Goal: Information Seeking & Learning: Find specific fact

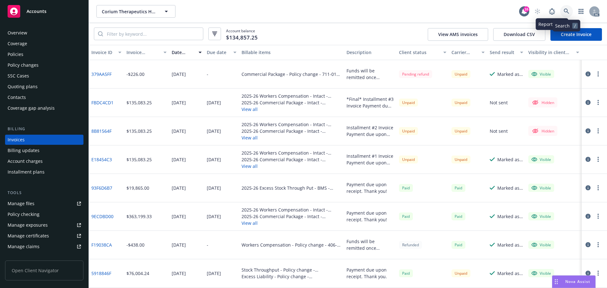
click at [566, 11] on icon at bounding box center [566, 12] width 6 height 6
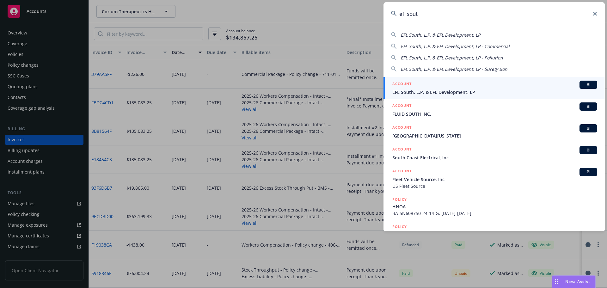
type input "efl sout"
click at [474, 90] on span "EFL South, L.P. & EFL Development, LP" at bounding box center [494, 92] width 205 height 7
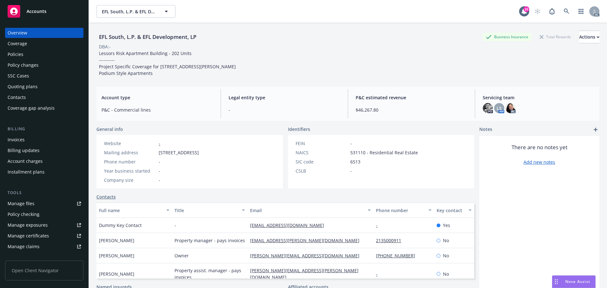
click at [22, 54] on div "Policies" at bounding box center [16, 54] width 16 height 10
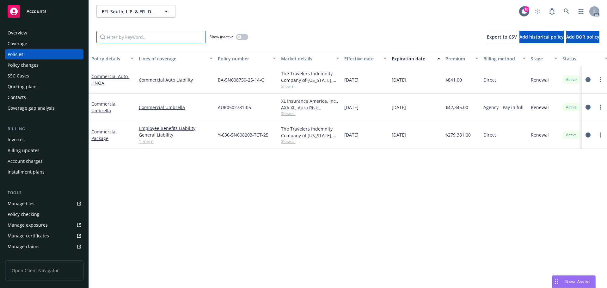
click at [181, 41] on input "Filter by keyword..." at bounding box center [150, 37] width 109 height 13
paste input "AUR0502781"
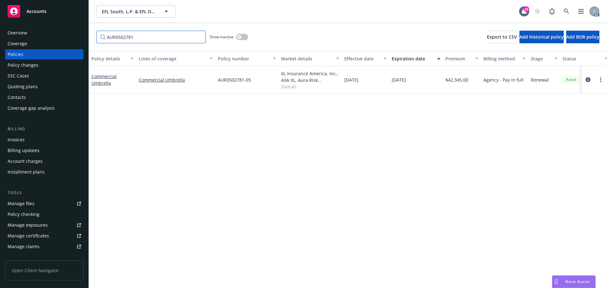
type input "AUR0502781"
click at [29, 67] on div "Policy changes" at bounding box center [23, 65] width 31 height 10
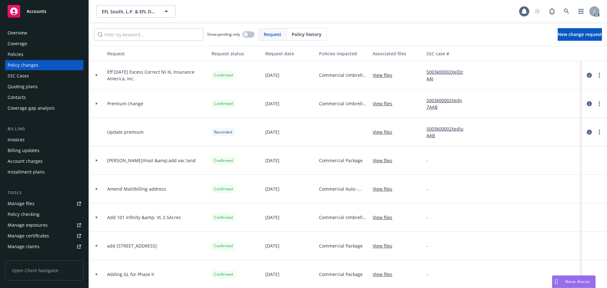
drag, startPoint x: 305, startPoint y: 37, endPoint x: 301, endPoint y: 38, distance: 3.7
click at [301, 38] on div "Policy history" at bounding box center [307, 34] width 40 height 12
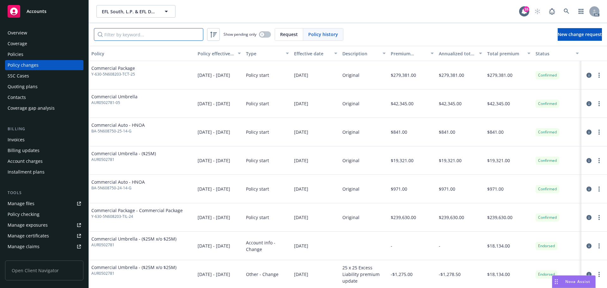
click at [148, 38] on input "Filter by keyword..." at bounding box center [148, 34] width 109 height 13
paste input "AUR0502781"
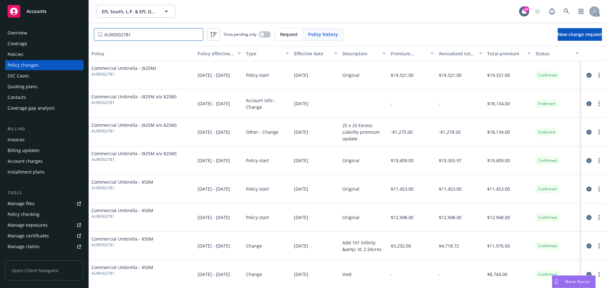
scroll to position [58, 0]
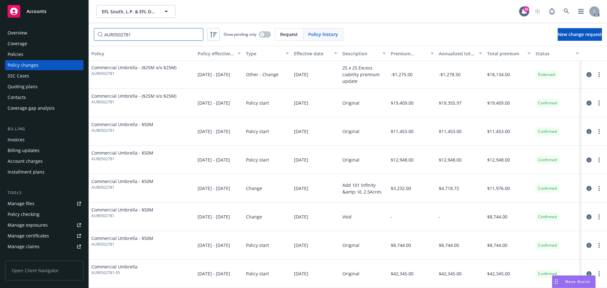
type input "AUR0502781"
click at [568, 12] on icon at bounding box center [566, 12] width 6 height 6
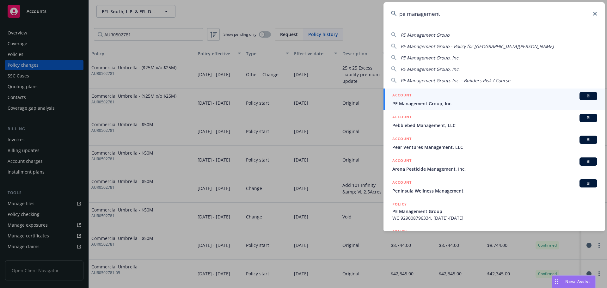
type input "pe management"
click at [440, 102] on span "PE Management Group, Inc." at bounding box center [494, 103] width 205 height 7
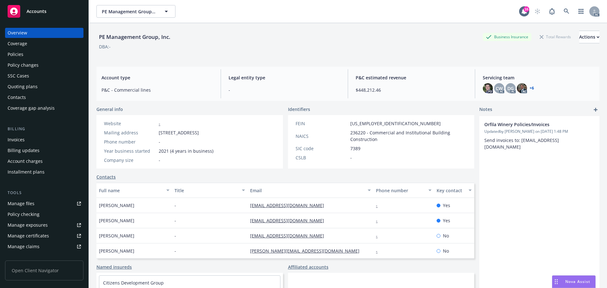
click at [33, 58] on div "Policies" at bounding box center [44, 54] width 73 height 10
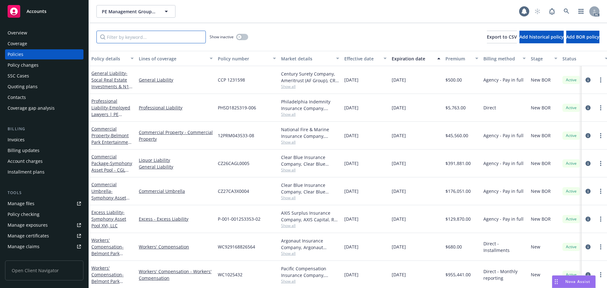
click at [161, 41] on input "Filter by keyword..." at bounding box center [150, 37] width 109 height 13
paste input "AUR0502674"
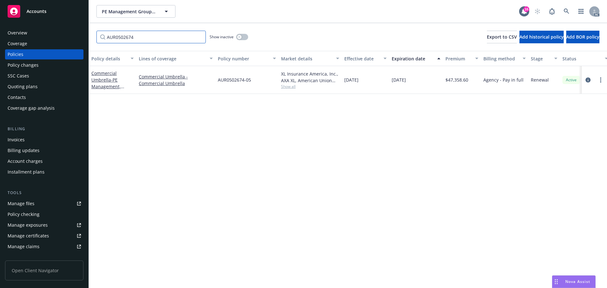
type input "AUR0502674"
click at [55, 62] on div "Policy changes" at bounding box center [44, 65] width 73 height 10
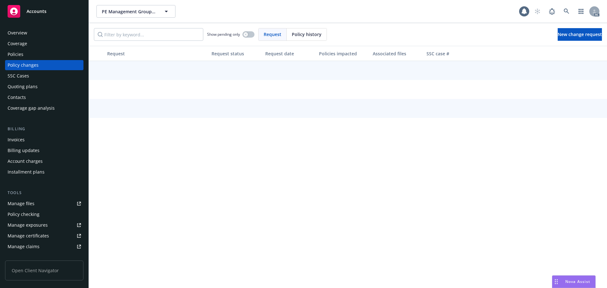
click at [307, 34] on span "Policy history" at bounding box center [307, 34] width 30 height 7
click at [173, 35] on input "Filter by keyword..." at bounding box center [148, 34] width 109 height 13
paste input "AUR0502674"
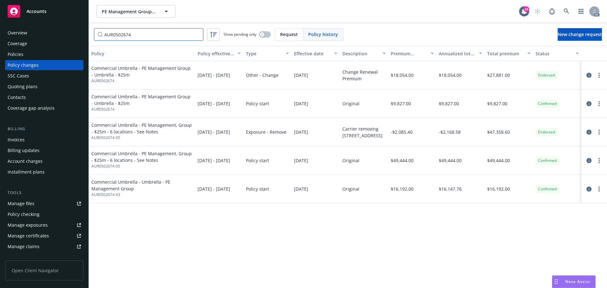
type input "AUR0502674"
click at [50, 55] on div "Policies" at bounding box center [44, 54] width 73 height 10
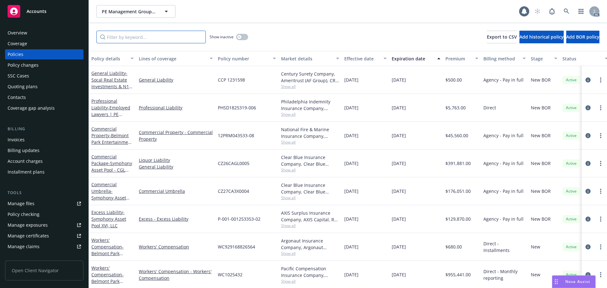
click at [134, 38] on input "Filter by keyword..." at bounding box center [150, 37] width 109 height 13
paste input "AUR0502674"
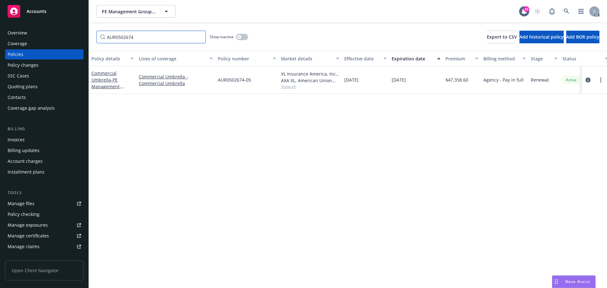
type input "AUR0502674"
